Goal: Information Seeking & Learning: Learn about a topic

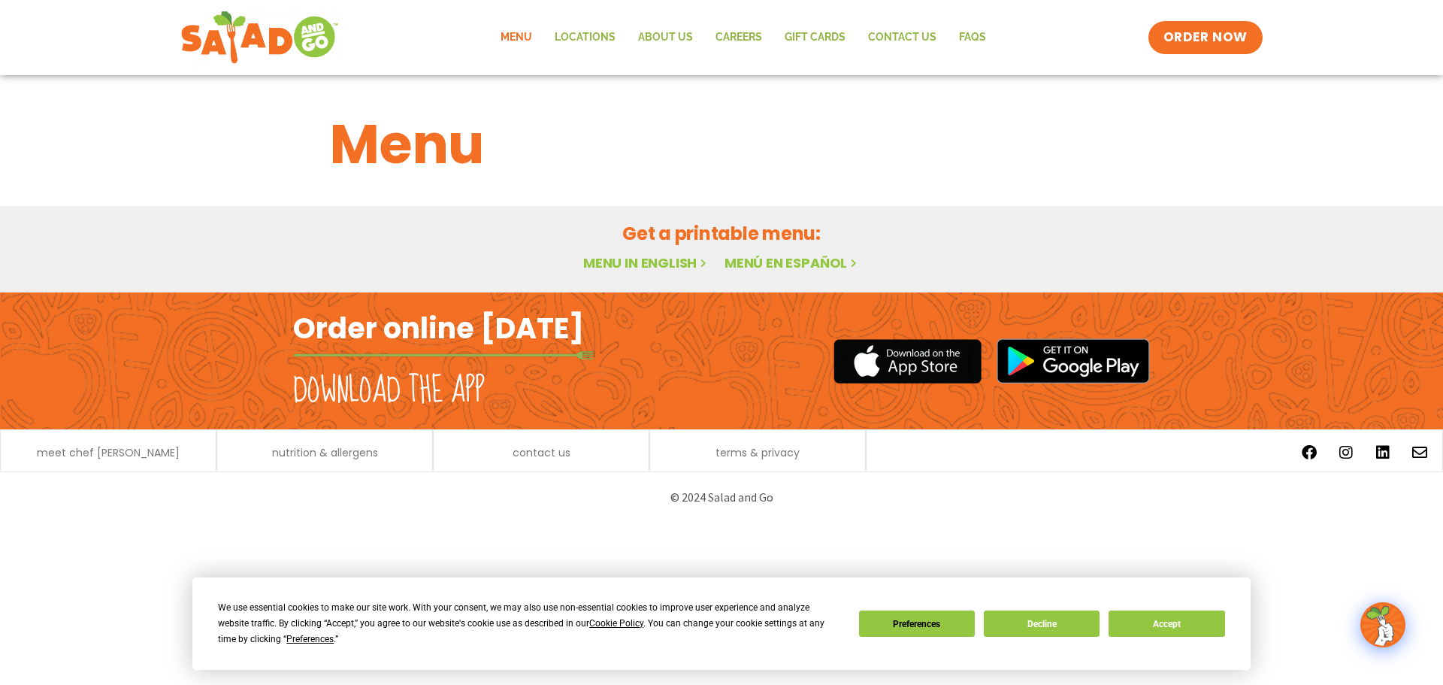
click at [665, 262] on link "Menu in English" at bounding box center [646, 262] width 126 height 19
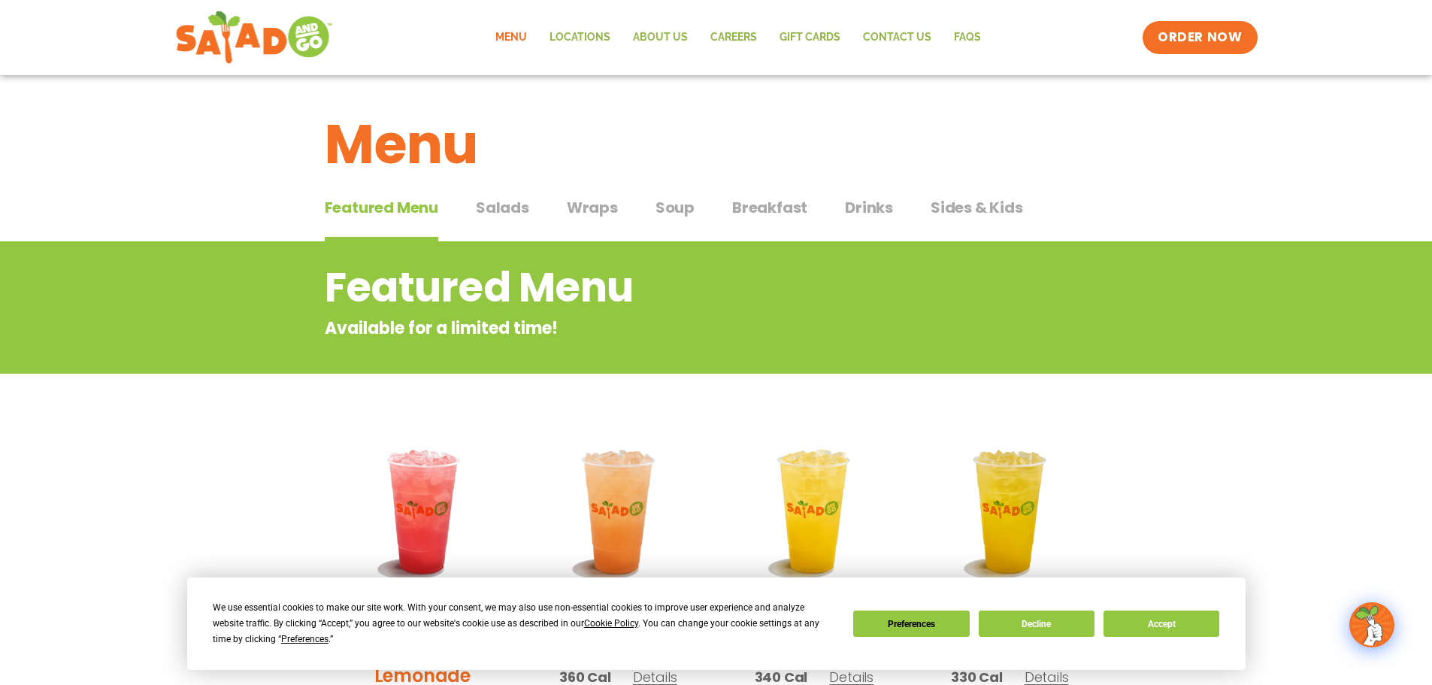
click at [758, 202] on span "Breakfast" at bounding box center [769, 207] width 75 height 23
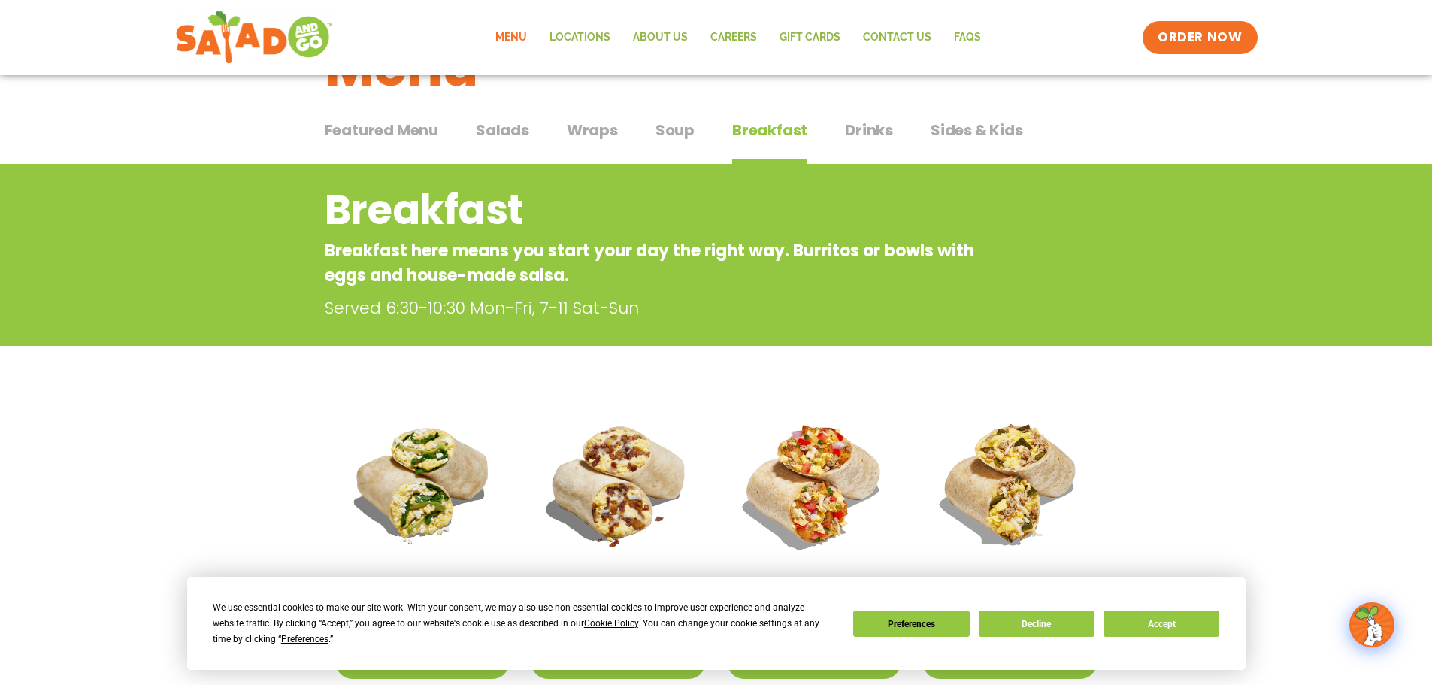
scroll to position [75, 0]
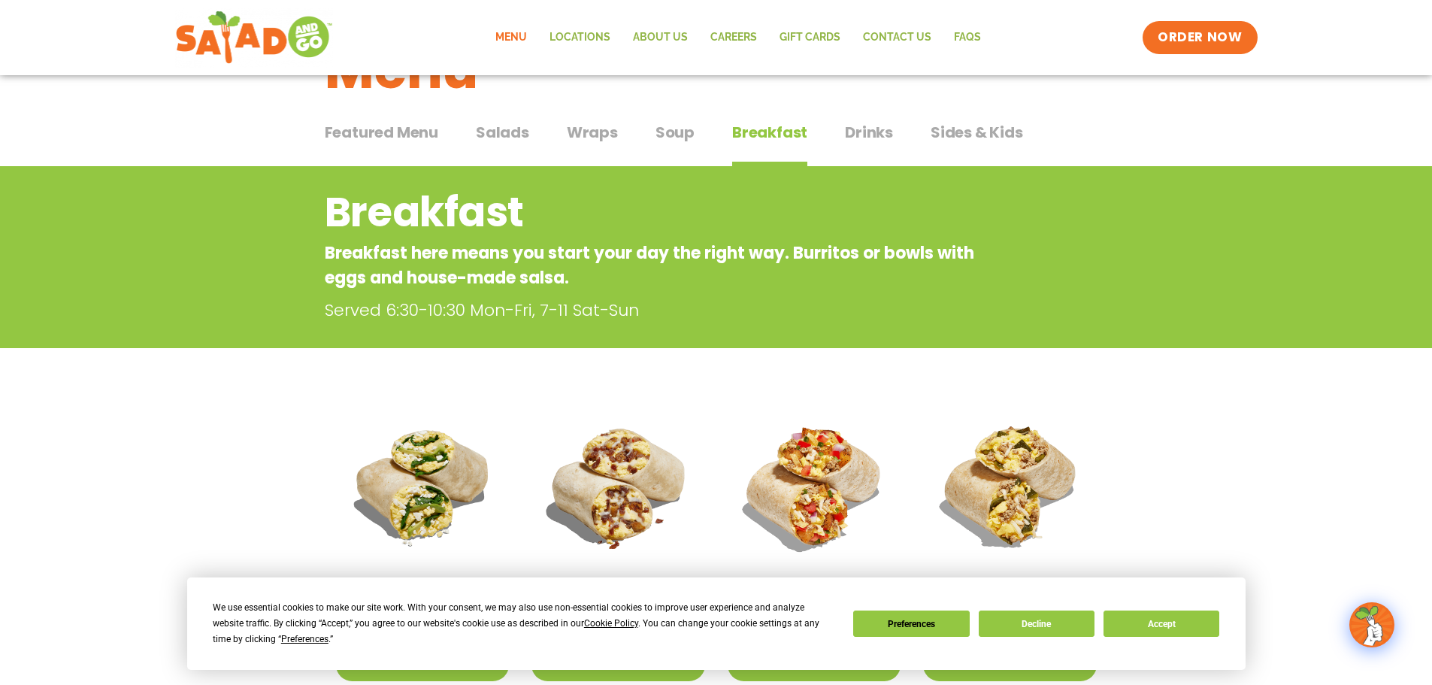
drag, startPoint x: 850, startPoint y: 133, endPoint x: 847, endPoint y: 192, distance: 58.7
click at [853, 143] on span "Drinks" at bounding box center [869, 132] width 48 height 23
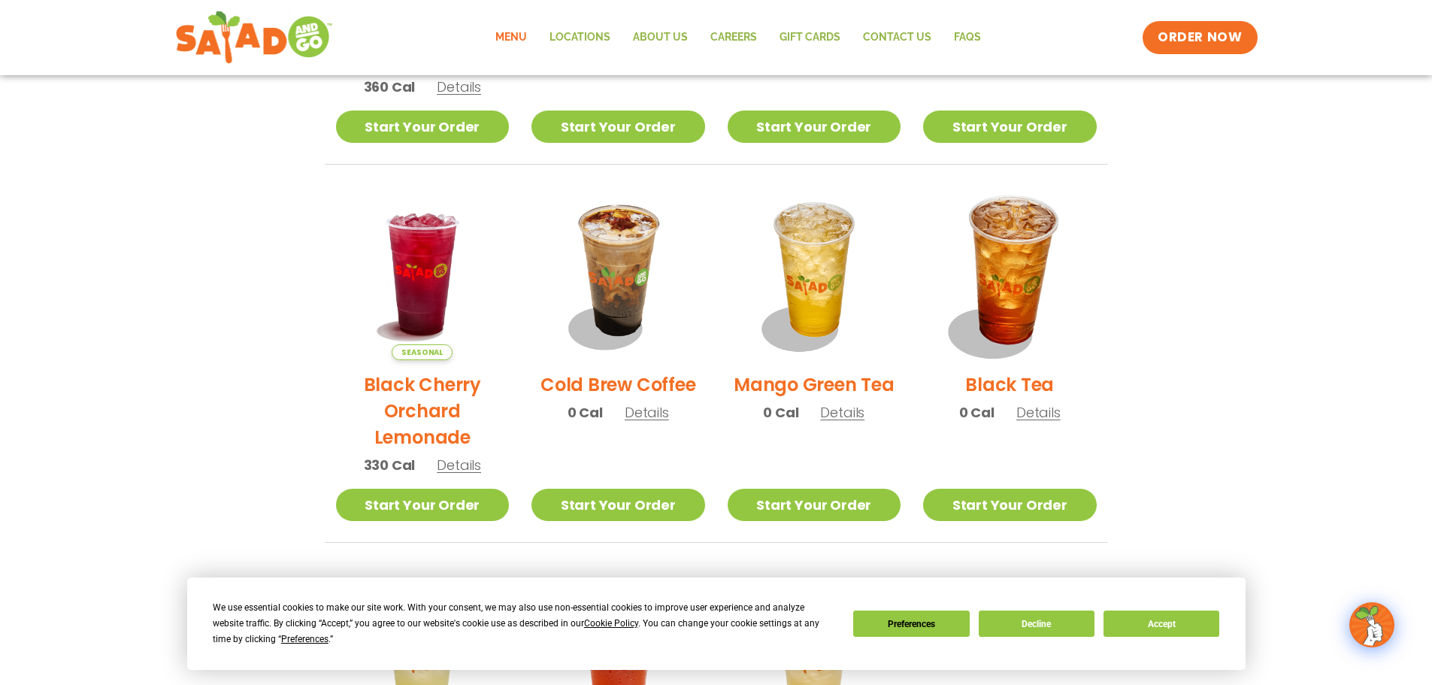
scroll to position [226, 0]
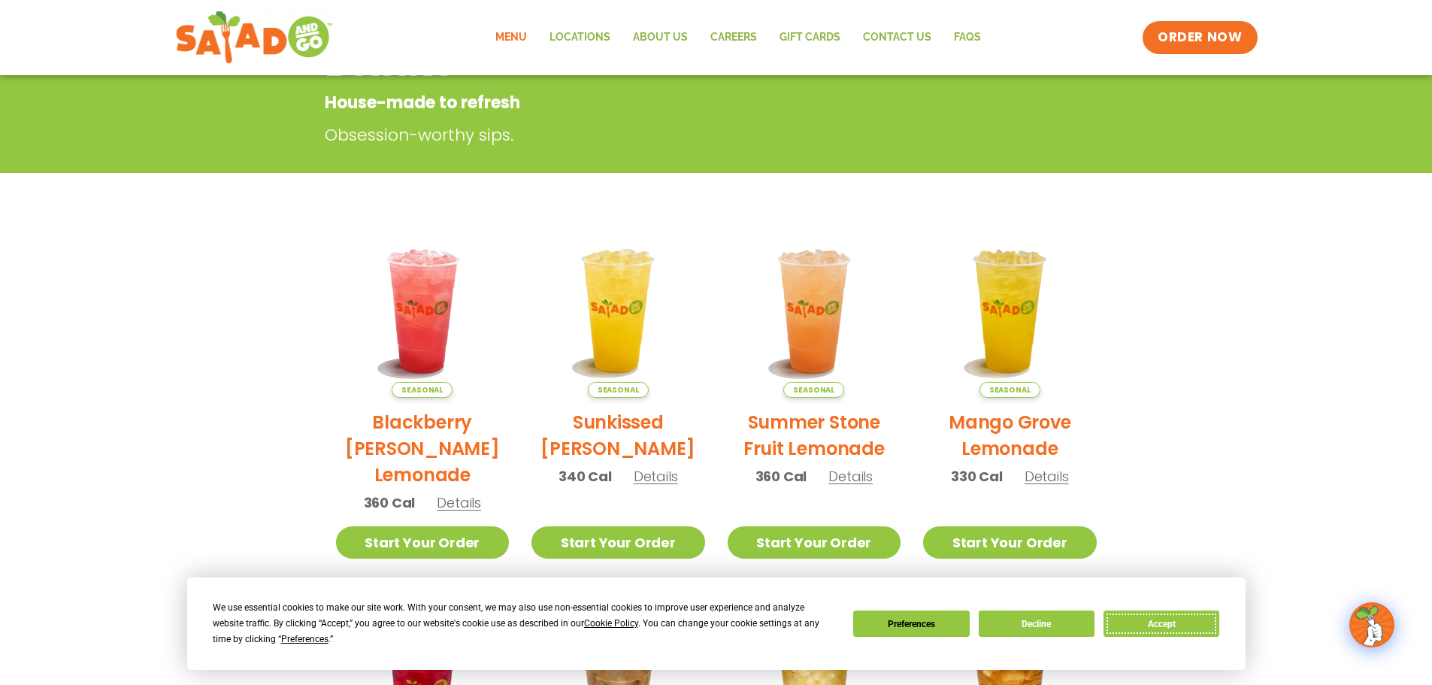
click at [1195, 622] on button "Accept" at bounding box center [1161, 623] width 116 height 26
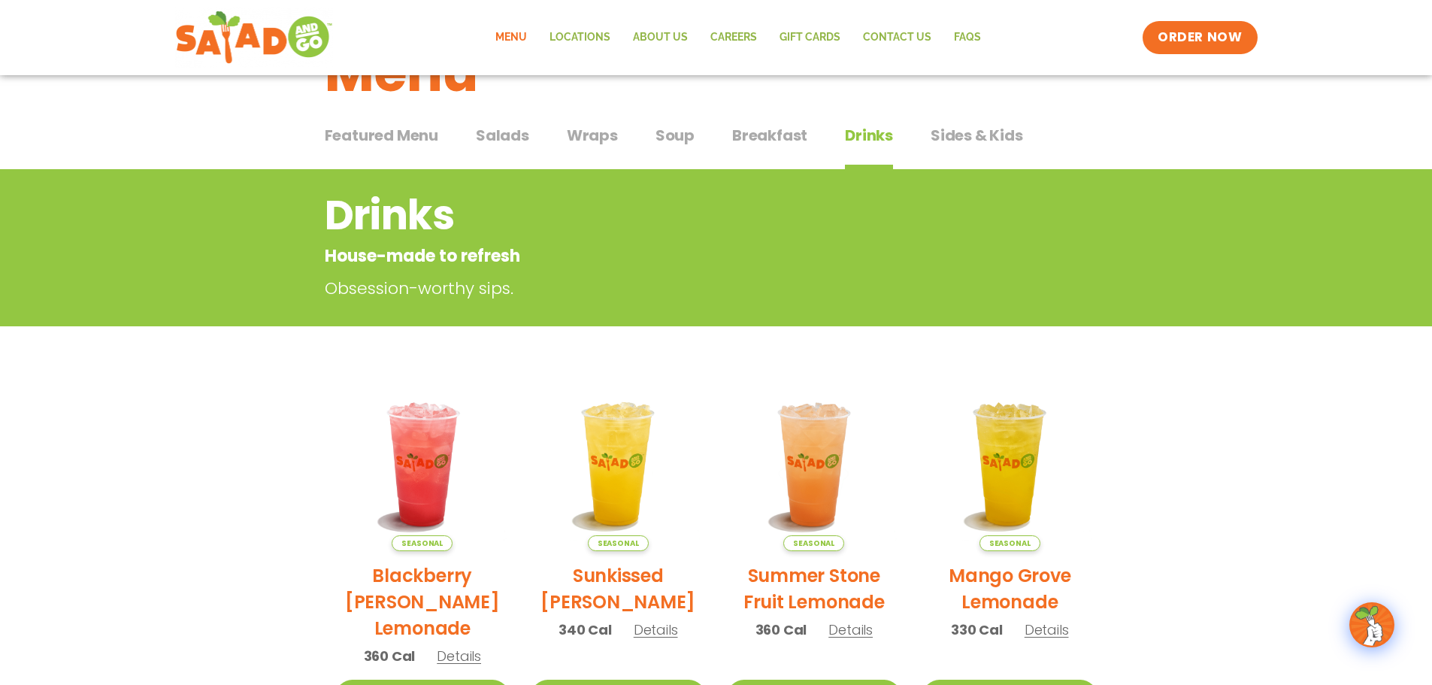
scroll to position [0, 0]
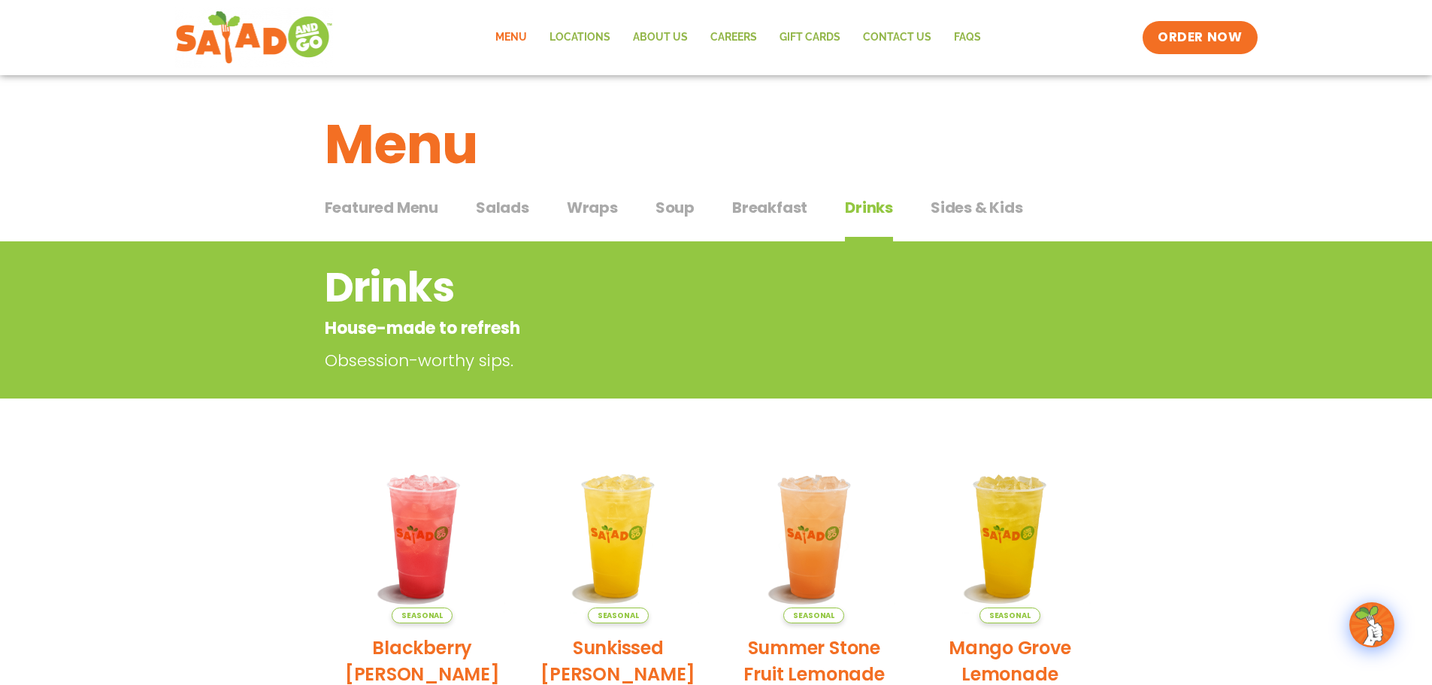
click at [794, 216] on span "Breakfast" at bounding box center [769, 207] width 75 height 23
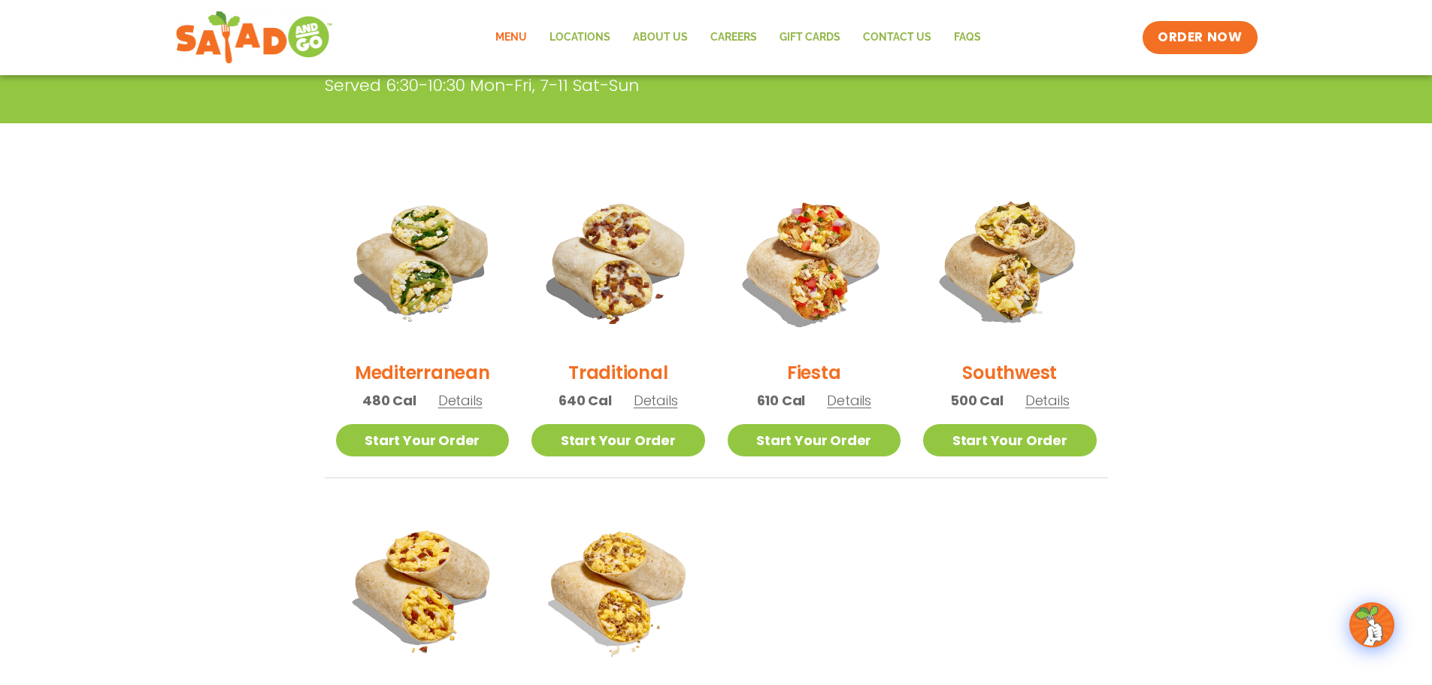
scroll to position [301, 0]
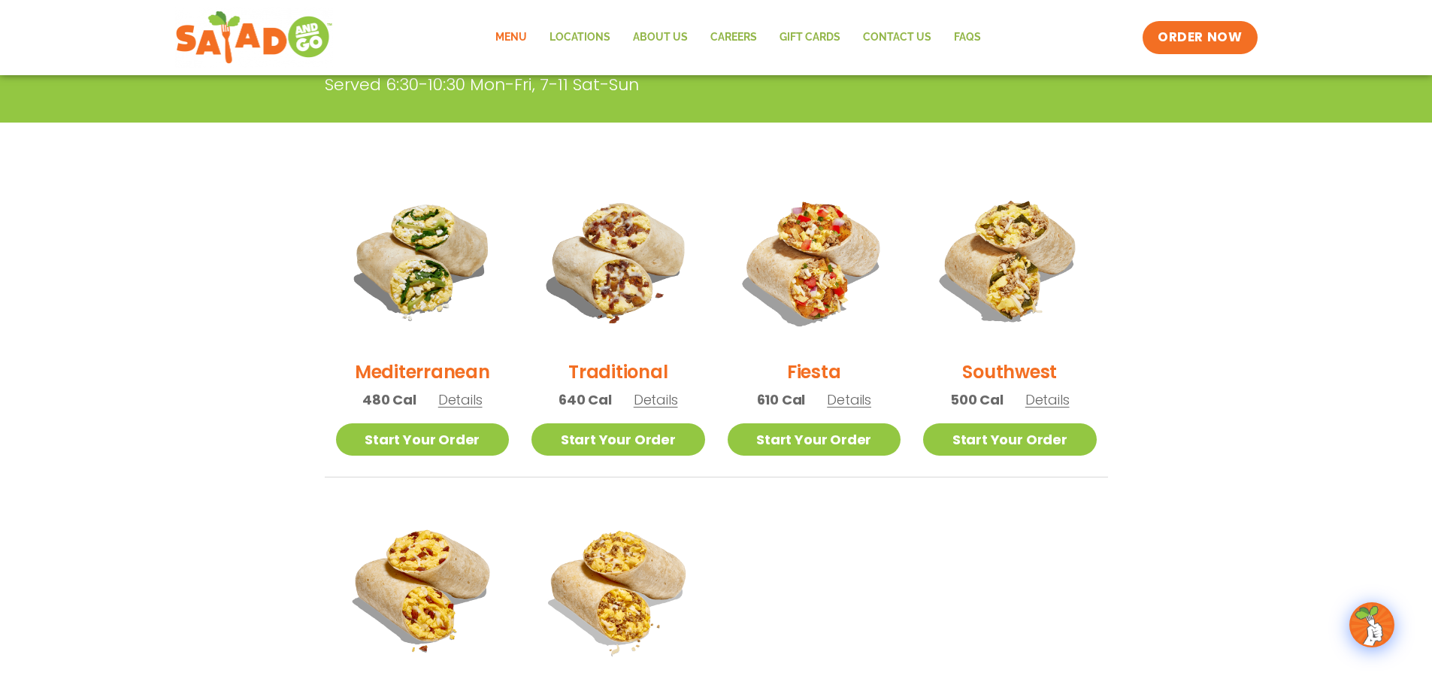
click at [1007, 228] on img at bounding box center [1010, 261] width 174 height 174
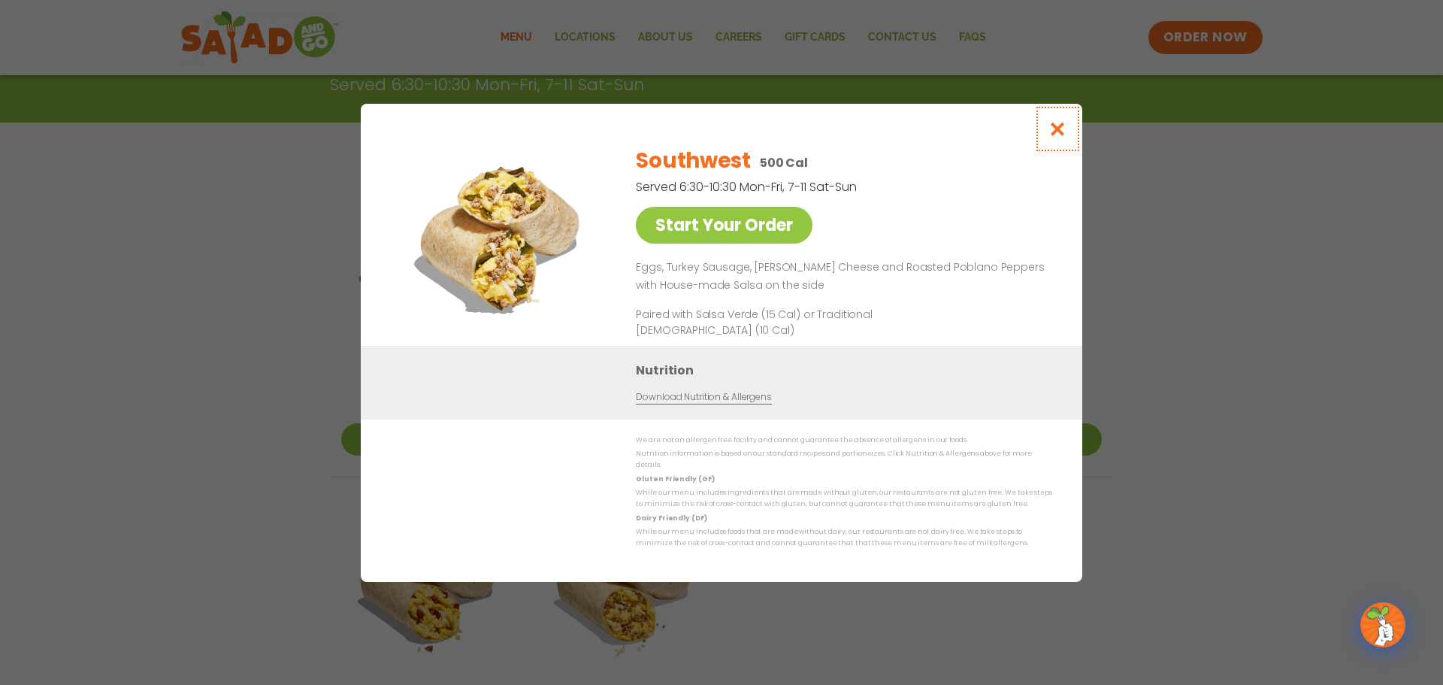
click at [1061, 129] on icon "Close modal" at bounding box center [1058, 129] width 19 height 16
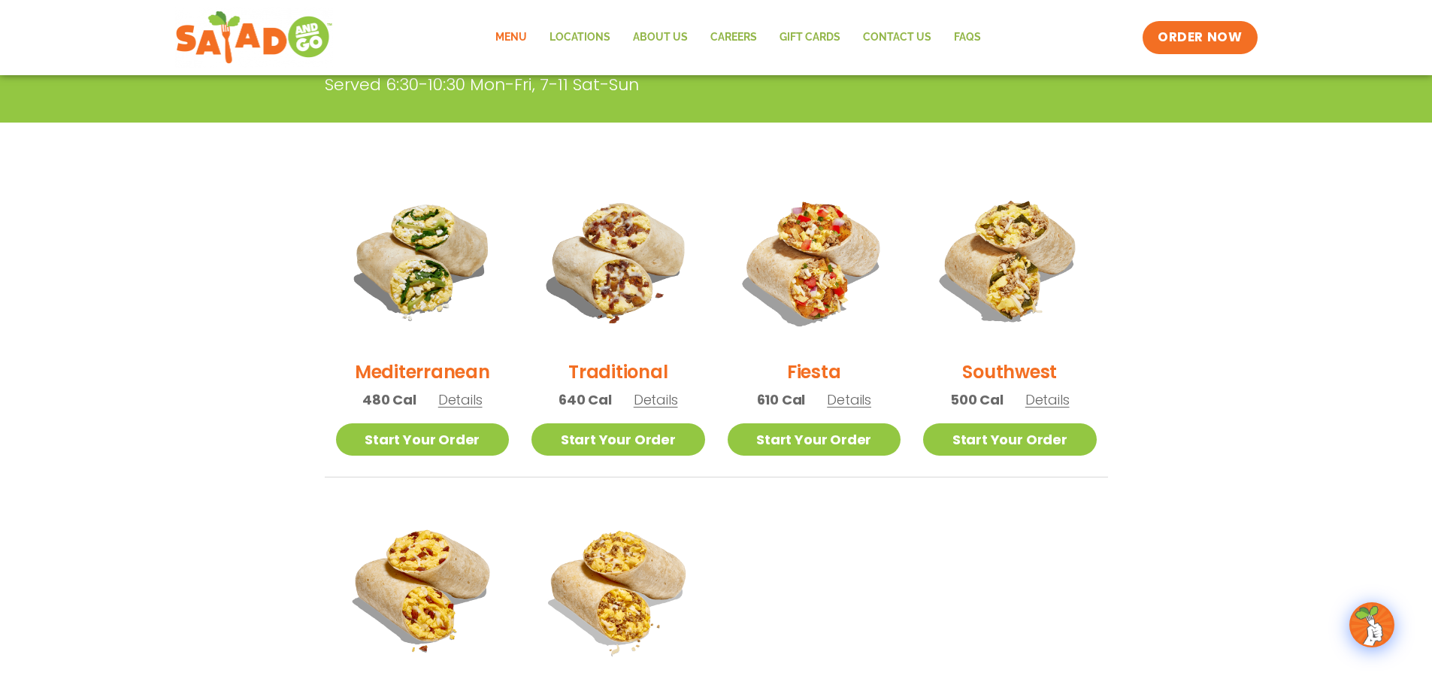
click at [666, 284] on img at bounding box center [618, 261] width 174 height 174
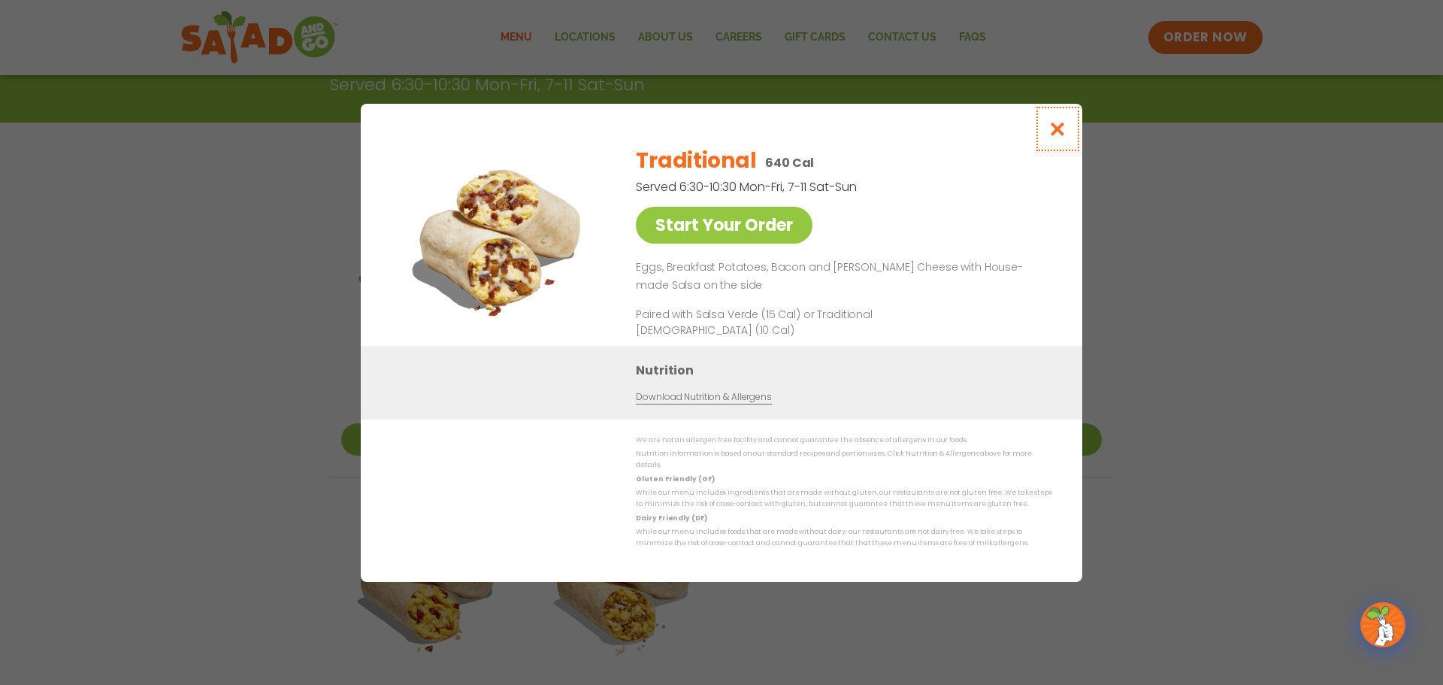
click at [1056, 137] on icon "Close modal" at bounding box center [1058, 129] width 19 height 16
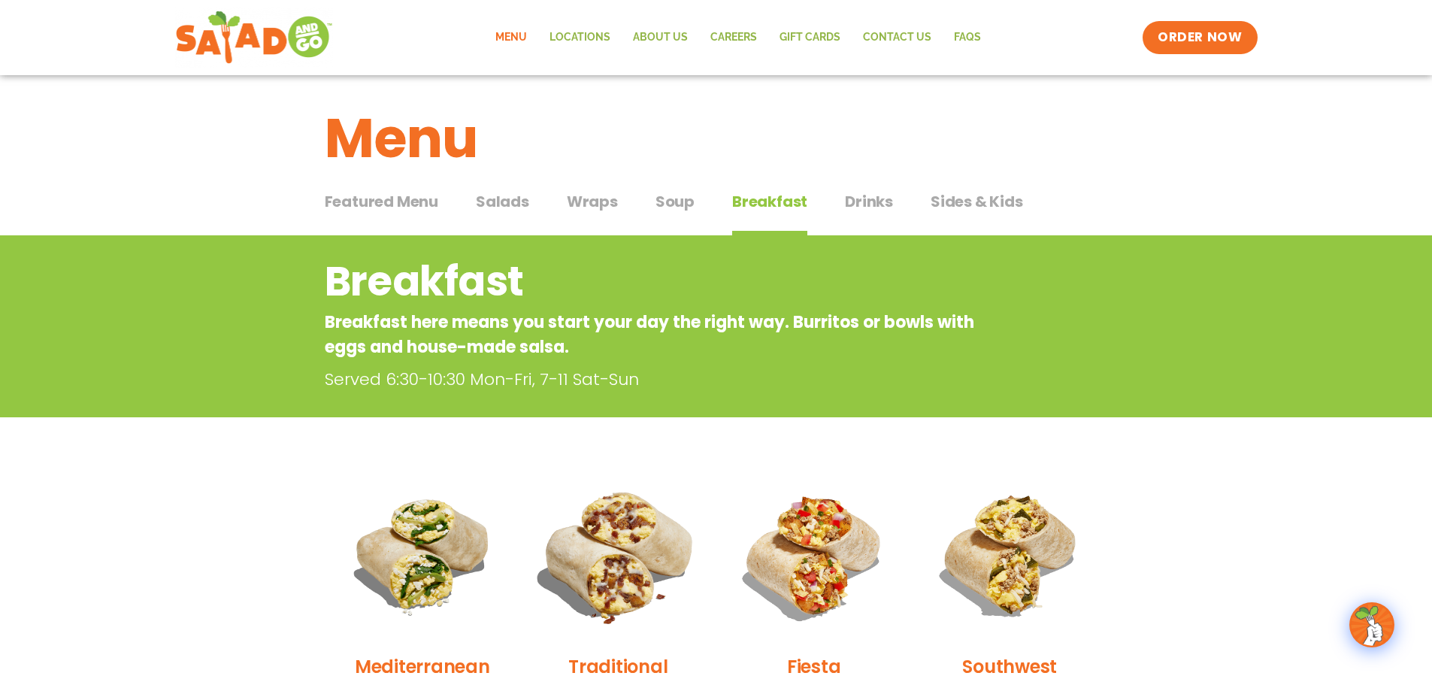
scroll to position [0, 0]
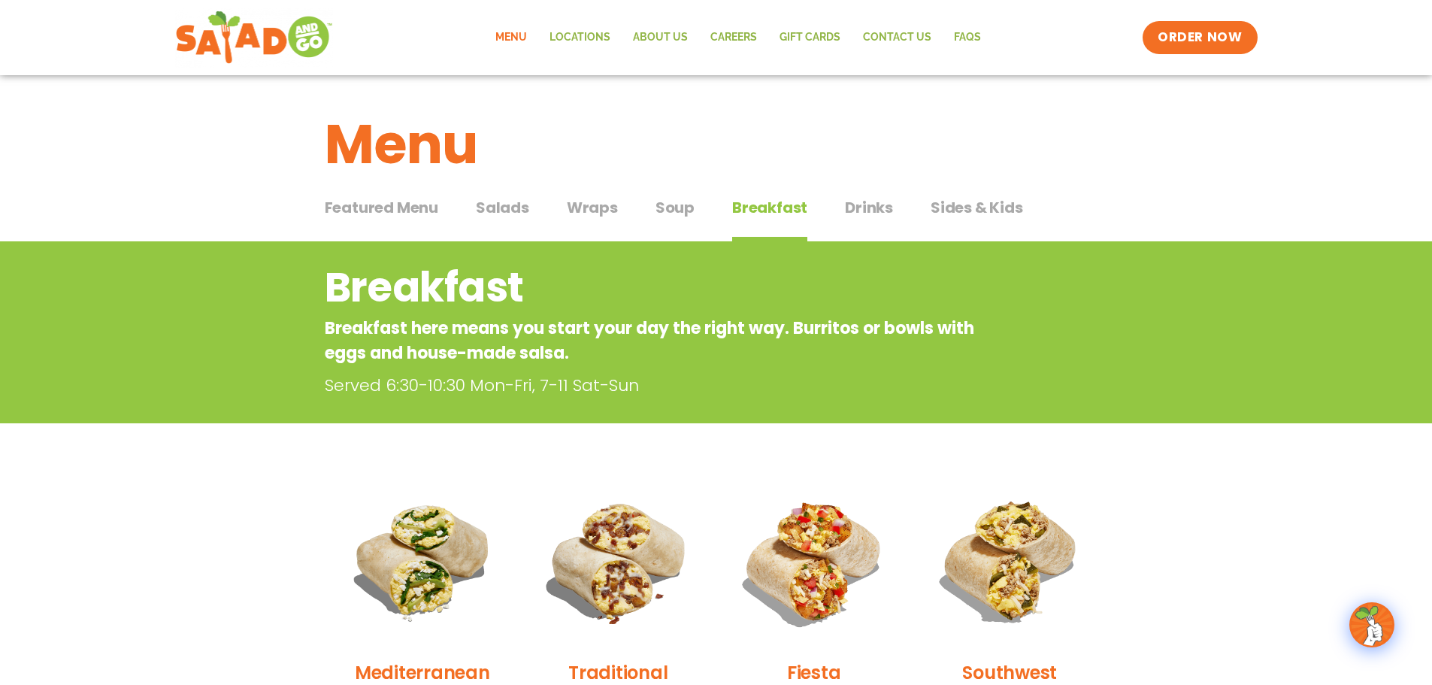
drag, startPoint x: 674, startPoint y: 195, endPoint x: 676, endPoint y: 213, distance: 18.2
click at [674, 200] on div "Featured Menu Featured Menu Salads Salads Wraps Wraps Soup Soup Breakfast Break…" at bounding box center [716, 216] width 783 height 51
click at [677, 216] on span "Soup" at bounding box center [674, 207] width 39 height 23
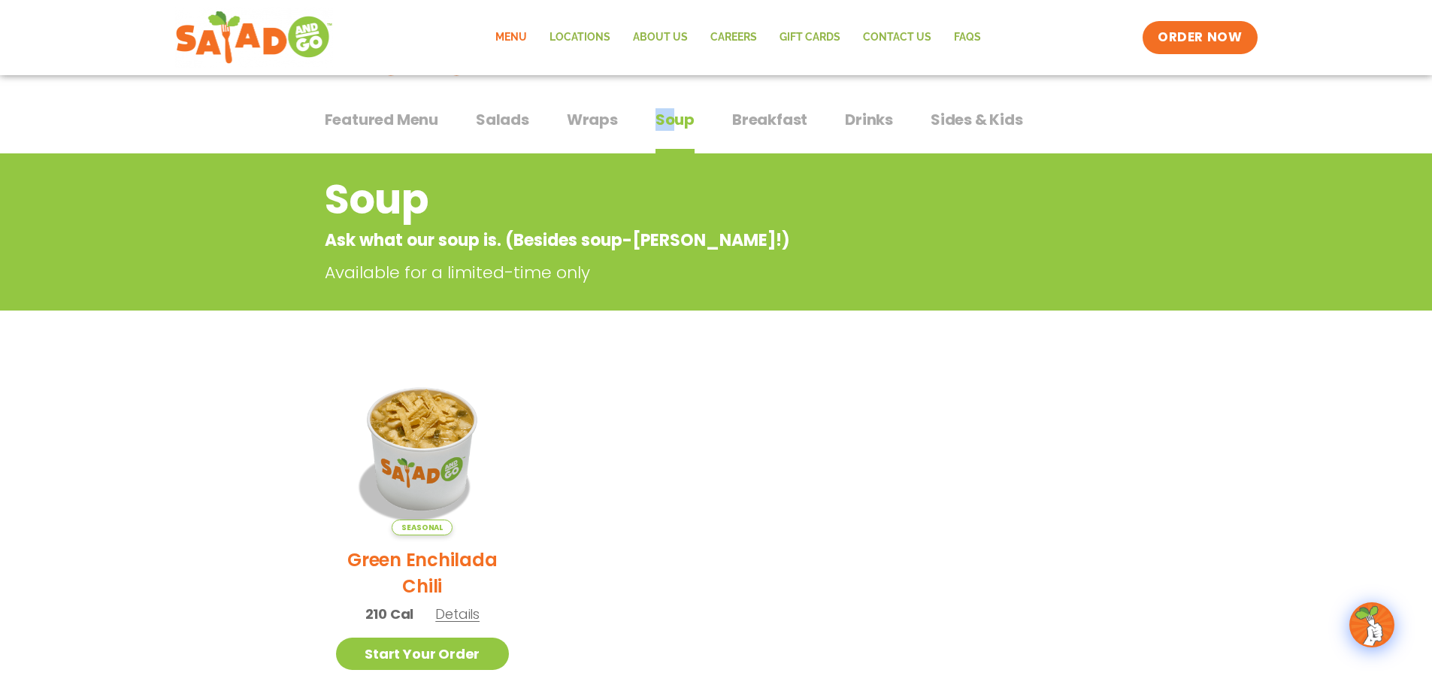
scroll to position [75, 0]
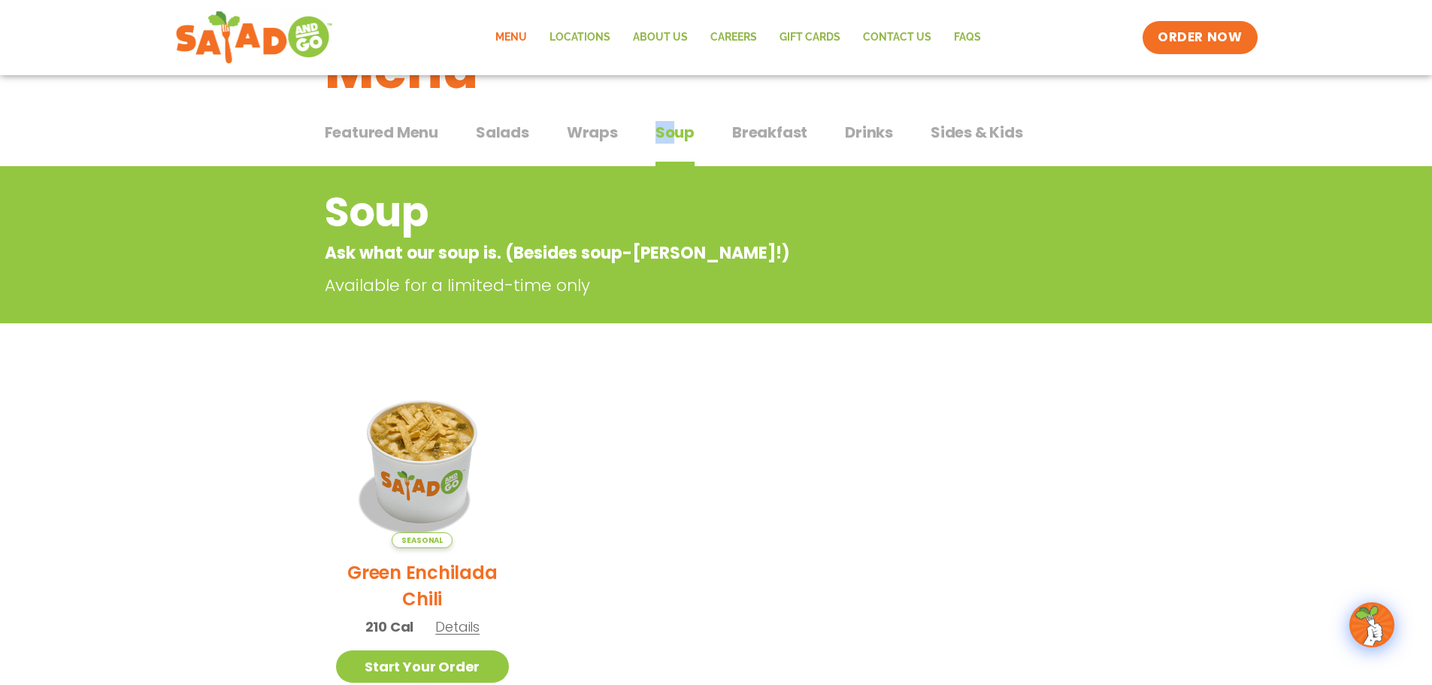
click at [866, 136] on span "Drinks" at bounding box center [869, 132] width 48 height 23
